Goal: Go to known website: Access a specific website the user already knows

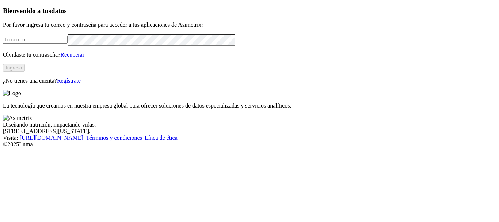
type input "[EMAIL_ADDRESS][PERSON_NAME][DOMAIN_NAME]"
click at [25, 72] on button "Ingresa" at bounding box center [14, 68] width 22 height 8
